Goal: Task Accomplishment & Management: Use online tool/utility

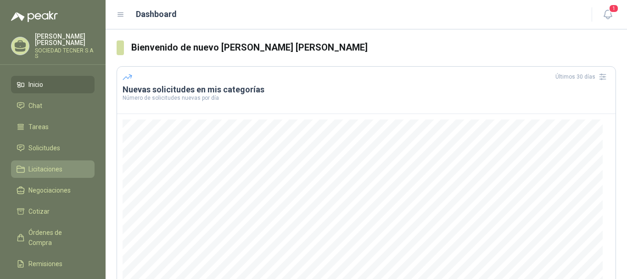
click at [42, 165] on span "Licitaciones" at bounding box center [45, 169] width 34 height 10
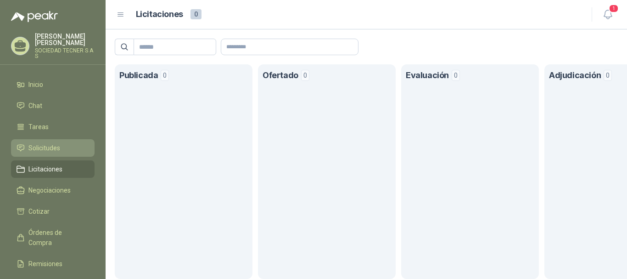
click at [48, 149] on span "Solicitudes" at bounding box center [44, 148] width 32 height 10
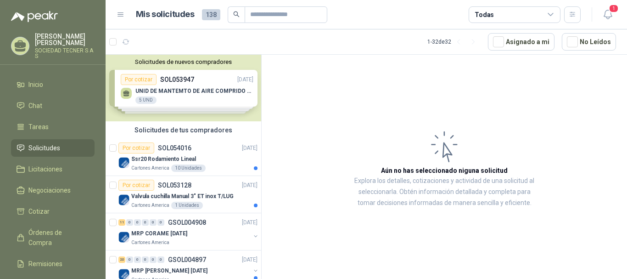
click at [203, 92] on div "Solicitudes de nuevos compradores Por cotizar SOL053947 [DATE] UNID DE MANTEMTO…" at bounding box center [184, 88] width 156 height 67
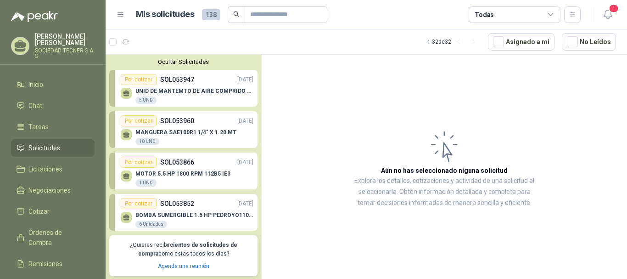
scroll to position [46, 0]
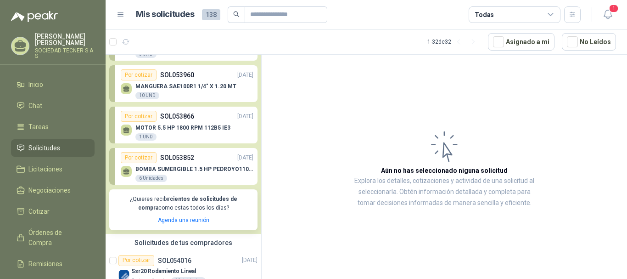
click at [200, 129] on p "MOTOR 5.5 HP 1800 RPM 112B5 IE3" at bounding box center [183, 127] width 95 height 6
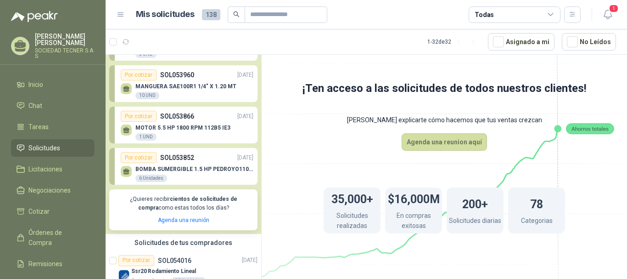
click at [140, 139] on div "1 UND" at bounding box center [146, 136] width 21 height 7
click at [147, 119] on div "Por cotizar" at bounding box center [139, 116] width 36 height 11
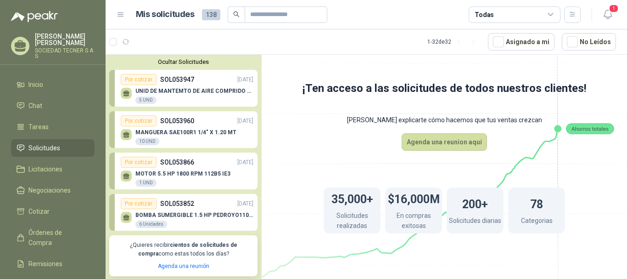
click at [300, 147] on icon at bounding box center [444, 157] width 514 height 434
click at [32, 149] on span "Solicitudes" at bounding box center [44, 148] width 32 height 10
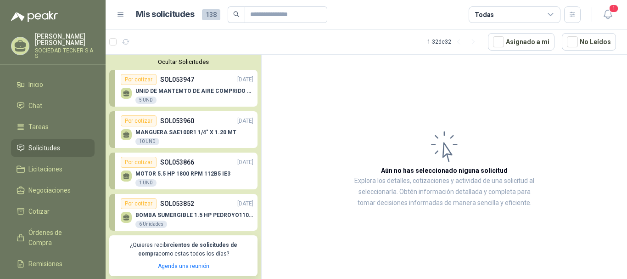
click at [42, 148] on span "Solicitudes" at bounding box center [44, 148] width 32 height 10
click at [49, 37] on p "CARLOS MARIO CARDONA MURILLO" at bounding box center [65, 39] width 60 height 13
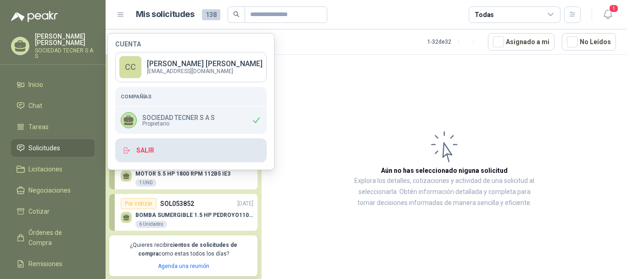
click at [139, 152] on button "Salir" at bounding box center [191, 150] width 152 height 24
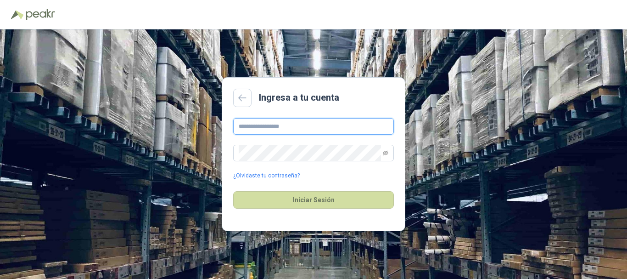
click at [360, 127] on input "text" at bounding box center [313, 126] width 161 height 17
type input "**********"
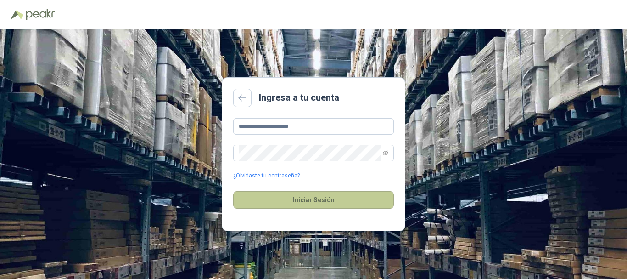
click at [318, 199] on button "Iniciar Sesión" at bounding box center [313, 199] width 161 height 17
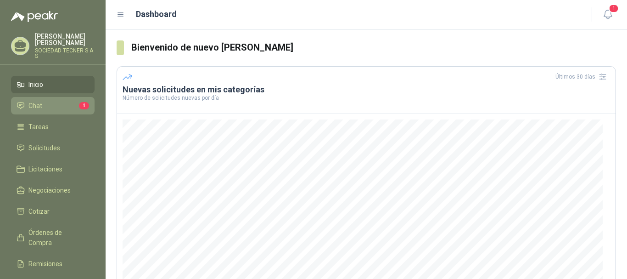
click at [39, 106] on span "Chat" at bounding box center [35, 106] width 14 height 10
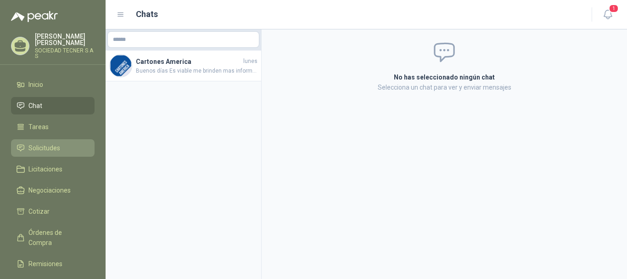
click at [29, 145] on span "Solicitudes" at bounding box center [44, 148] width 32 height 10
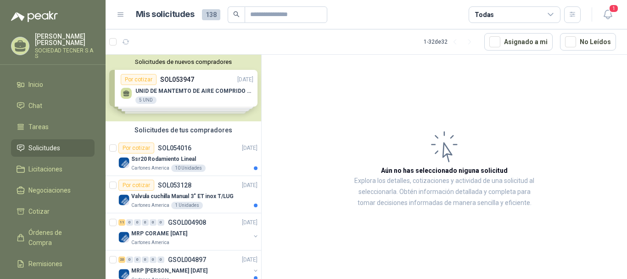
click at [150, 102] on div "Solicitudes de nuevos compradores Por cotizar SOL053947 [DATE] UNID DE MANTEMTO…" at bounding box center [184, 88] width 156 height 67
